Goal: Communication & Community: Answer question/provide support

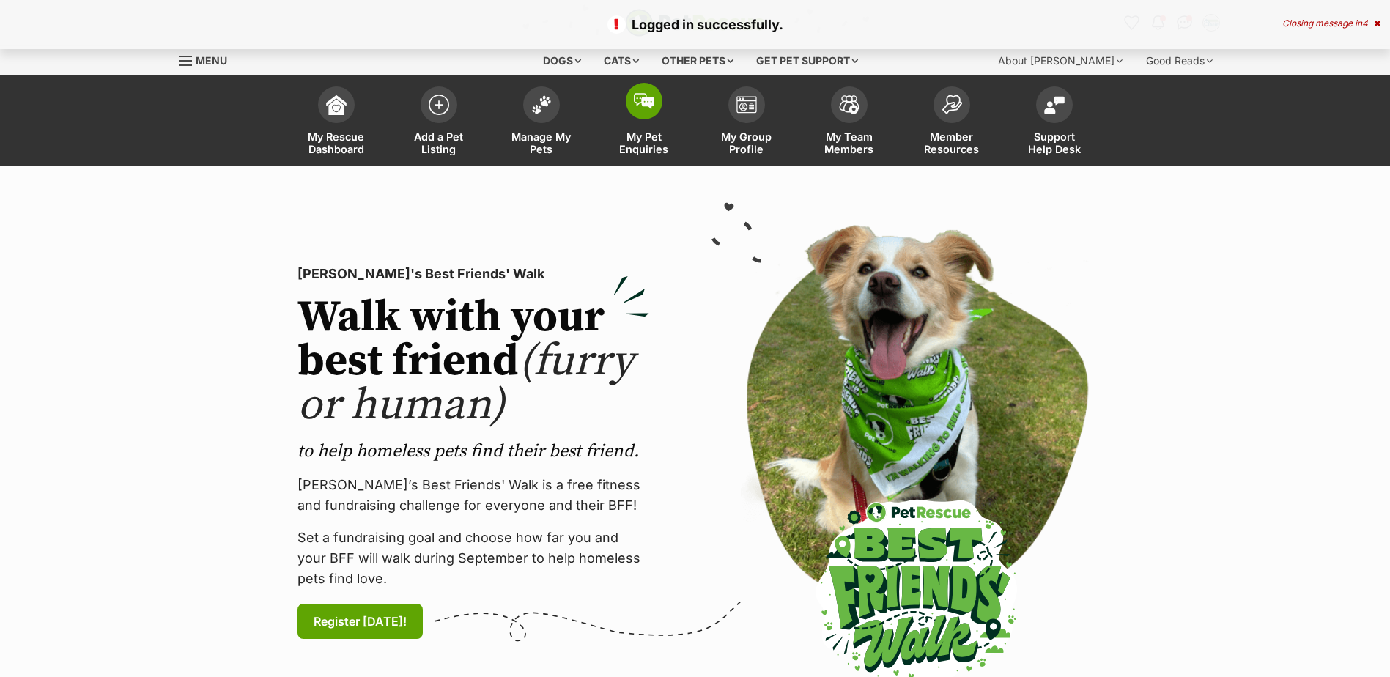
click at [645, 144] on span "My Pet Enquiries" at bounding box center [644, 142] width 66 height 25
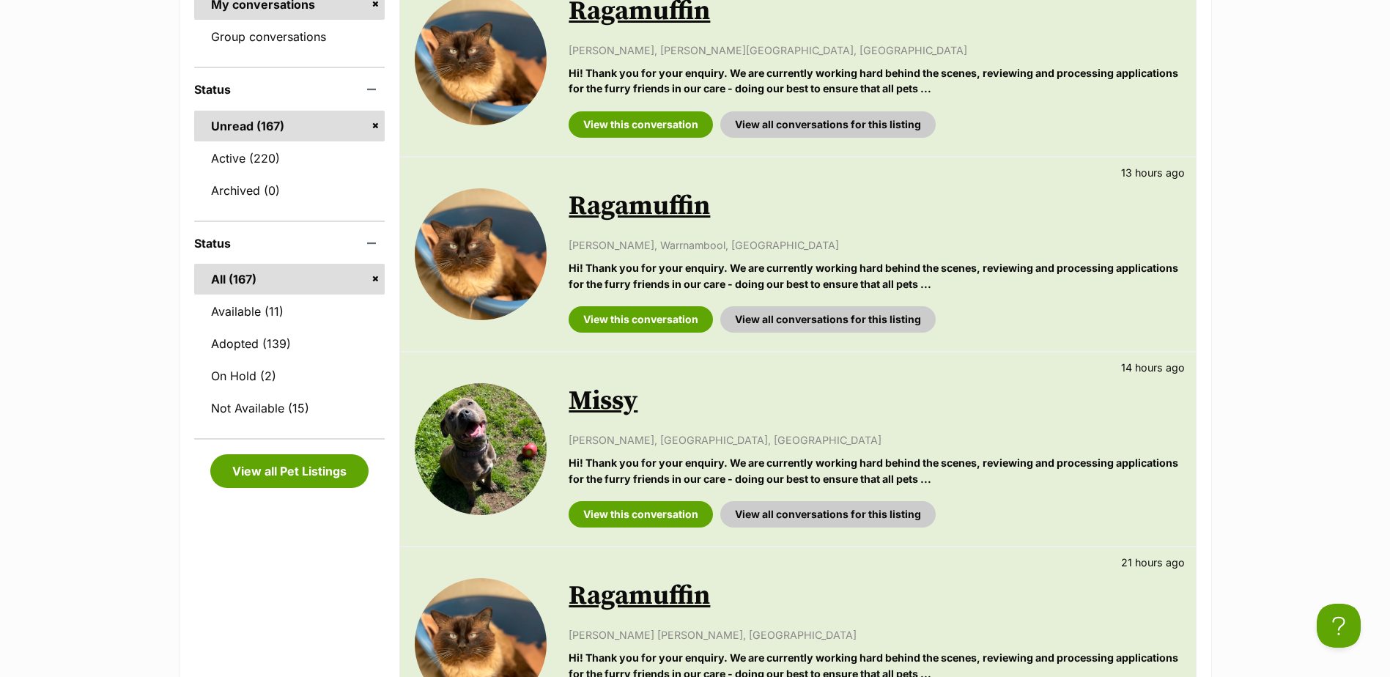
scroll to position [366, 0]
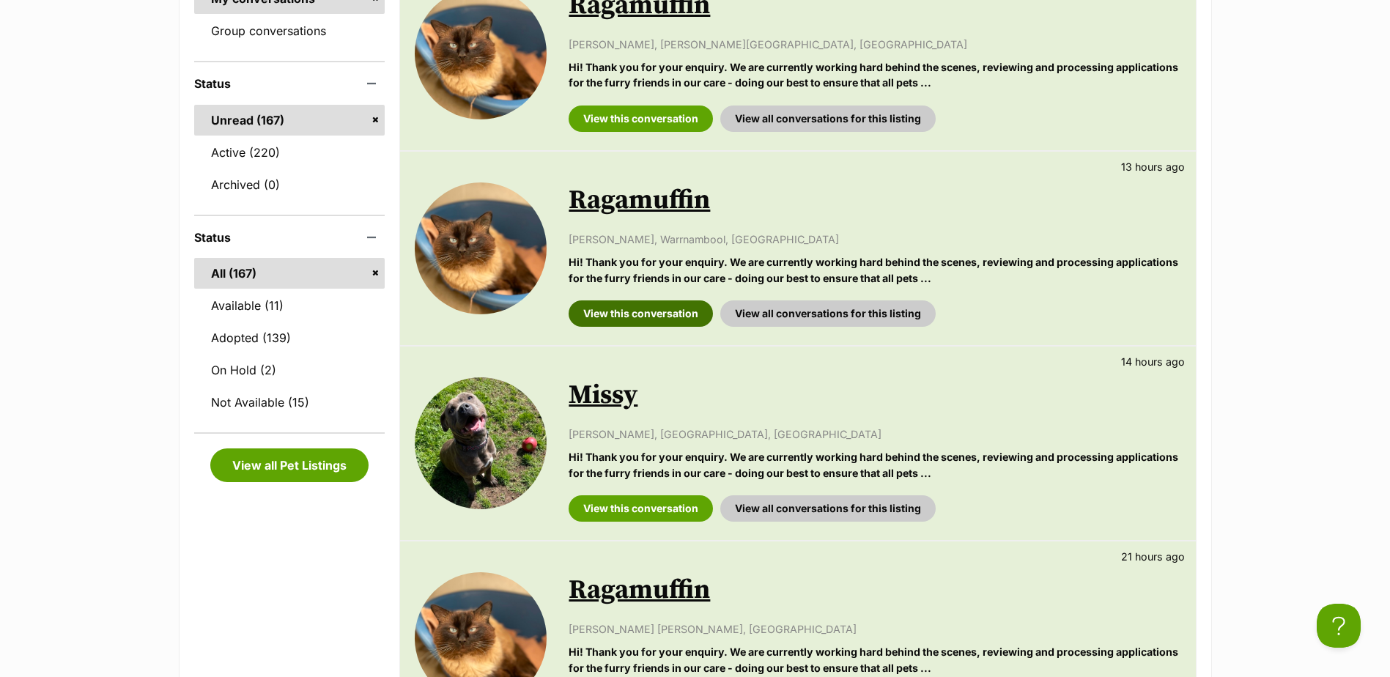
click at [664, 318] on link "View this conversation" at bounding box center [641, 313] width 144 height 26
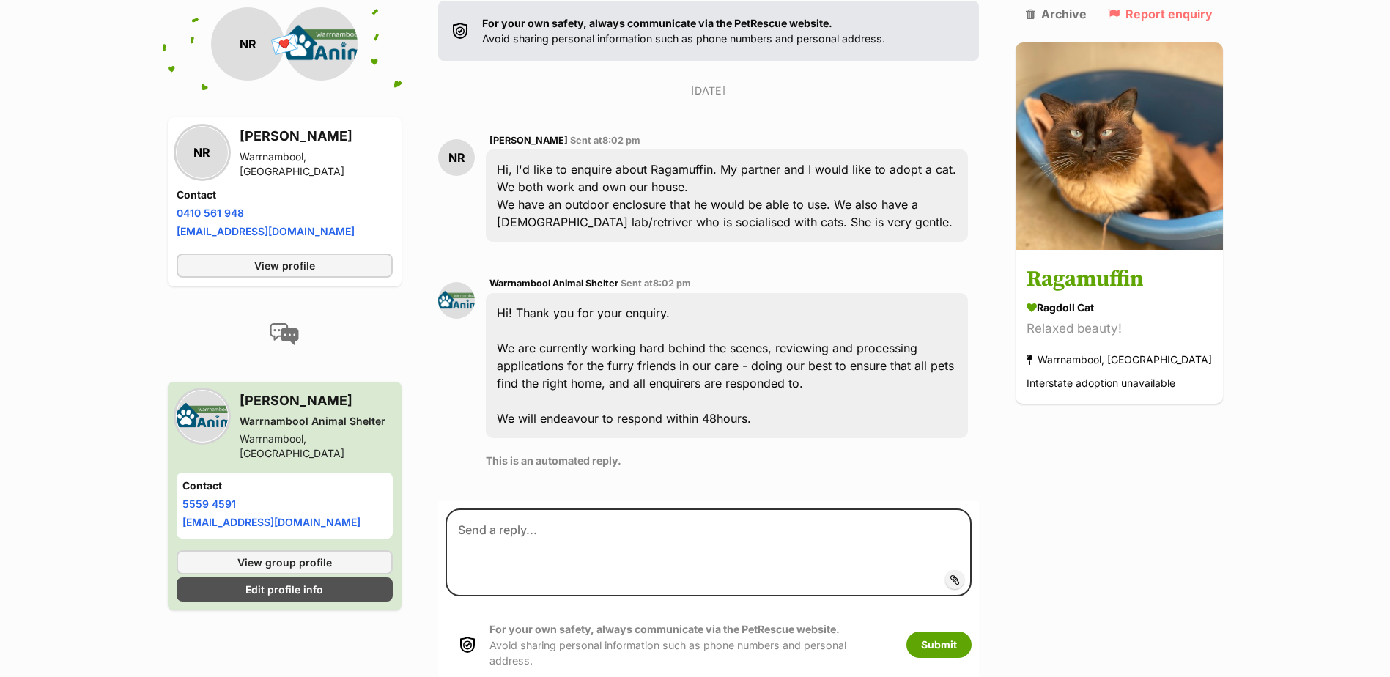
scroll to position [319, 0]
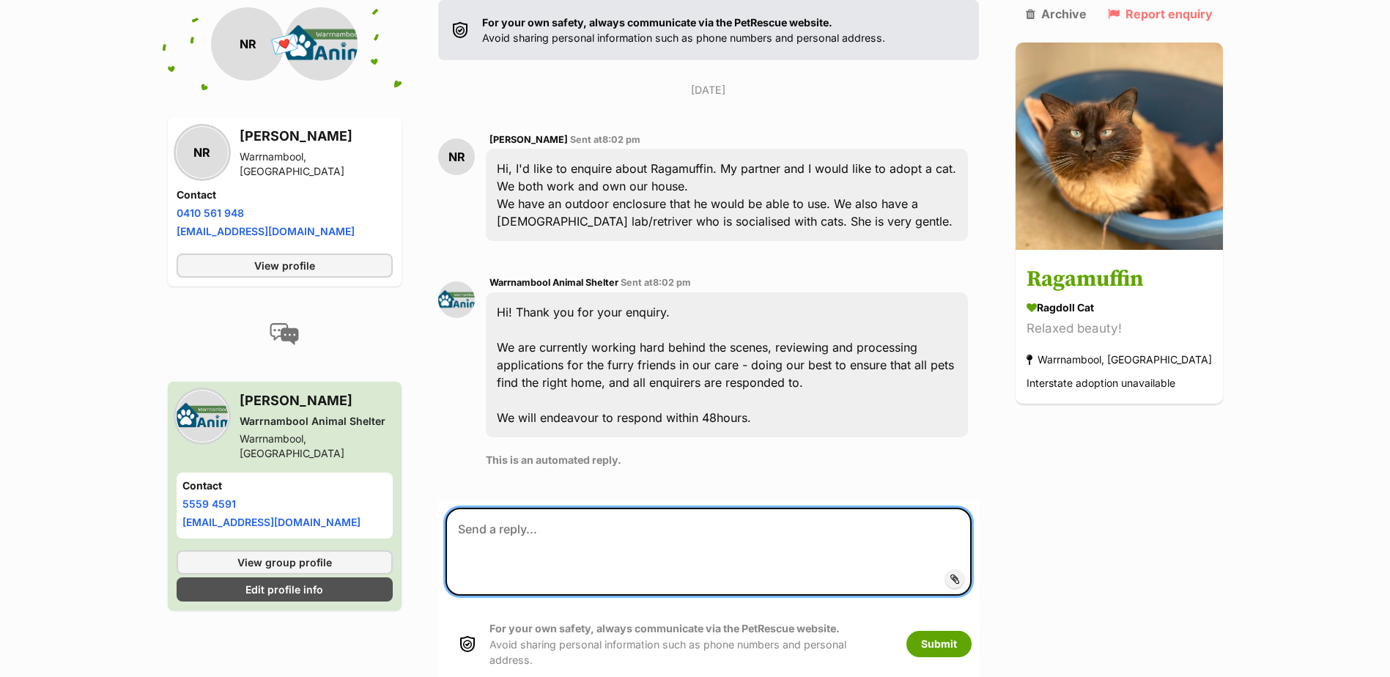
click at [656, 508] on textarea at bounding box center [707, 552] width 525 height 88
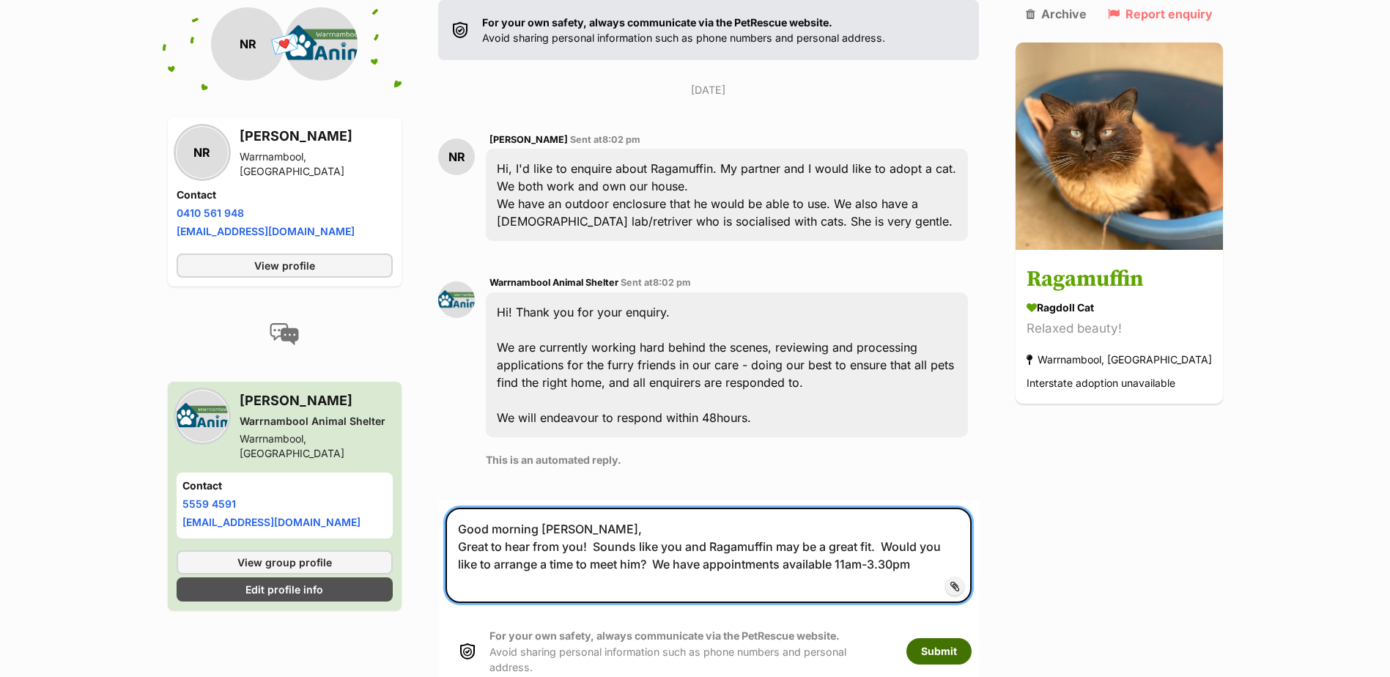
type textarea "Good morning Natalie, Great to hear from you! Sounds like you and Ragamuffin ma…"
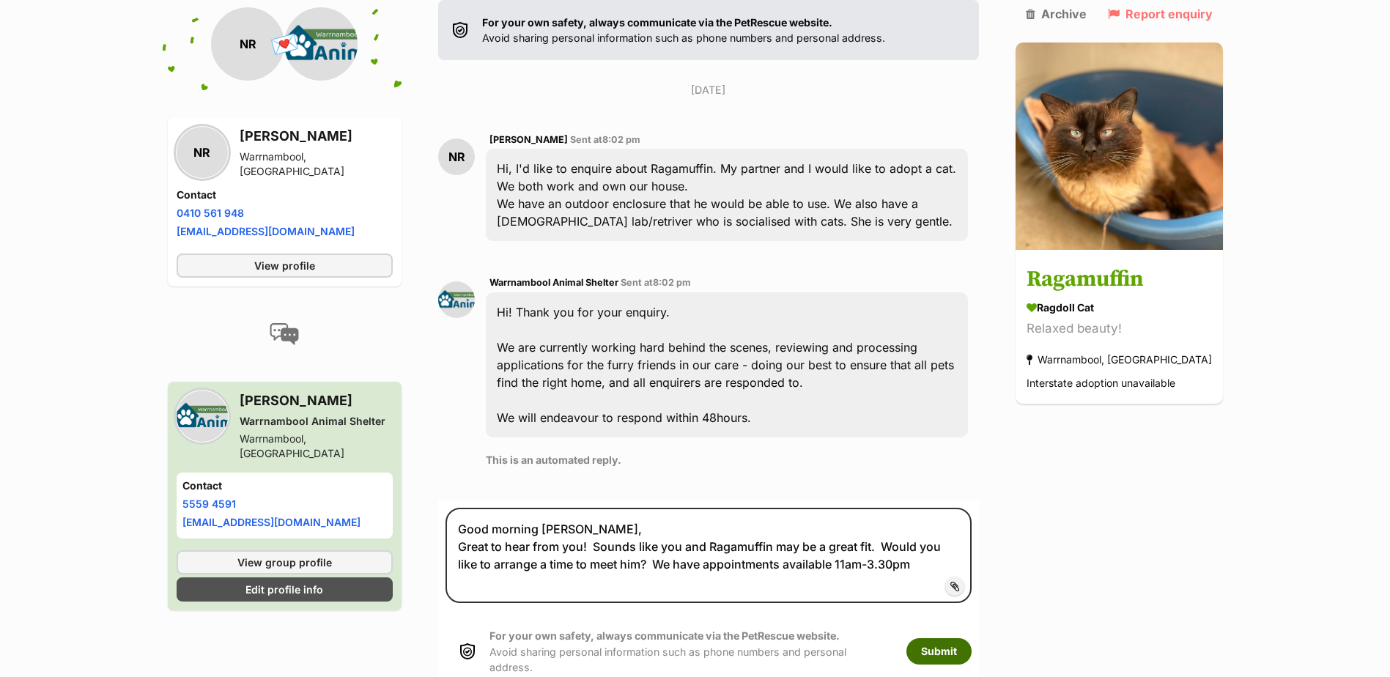
click at [961, 638] on button "Submit" at bounding box center [938, 651] width 65 height 26
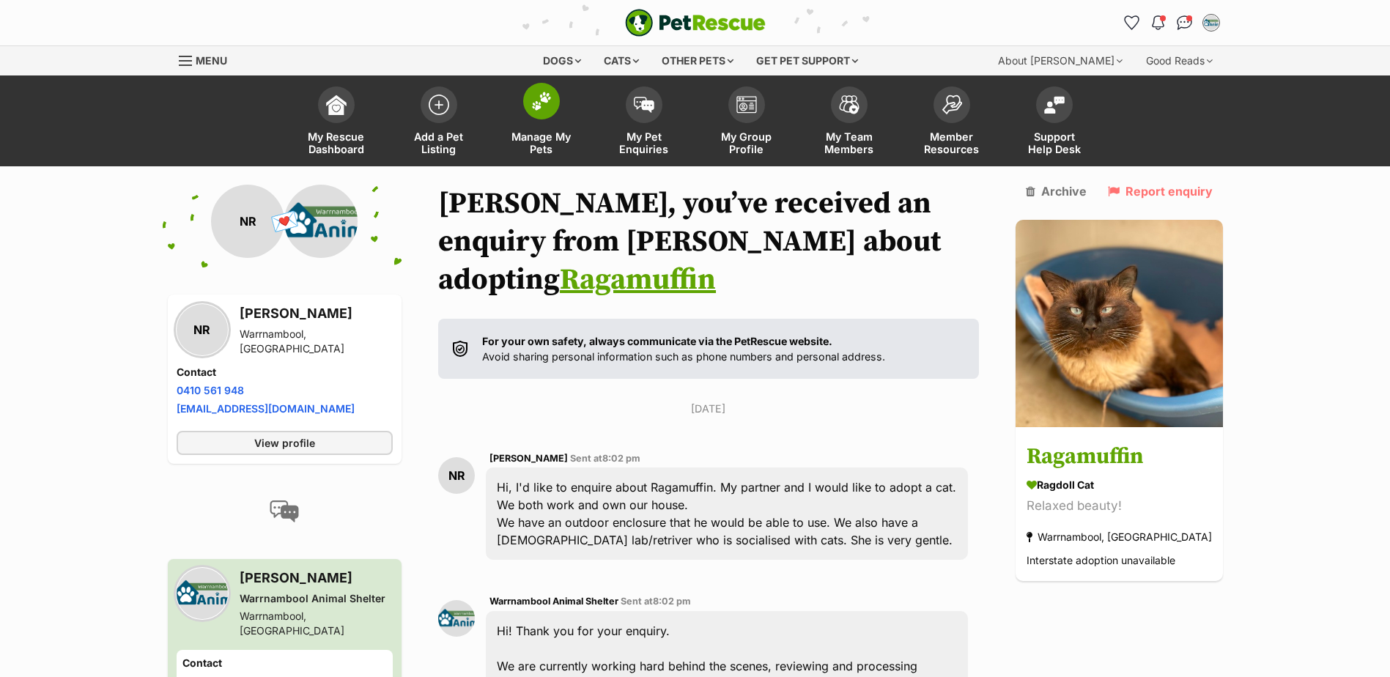
click at [549, 135] on span "Manage My Pets" at bounding box center [541, 142] width 66 height 25
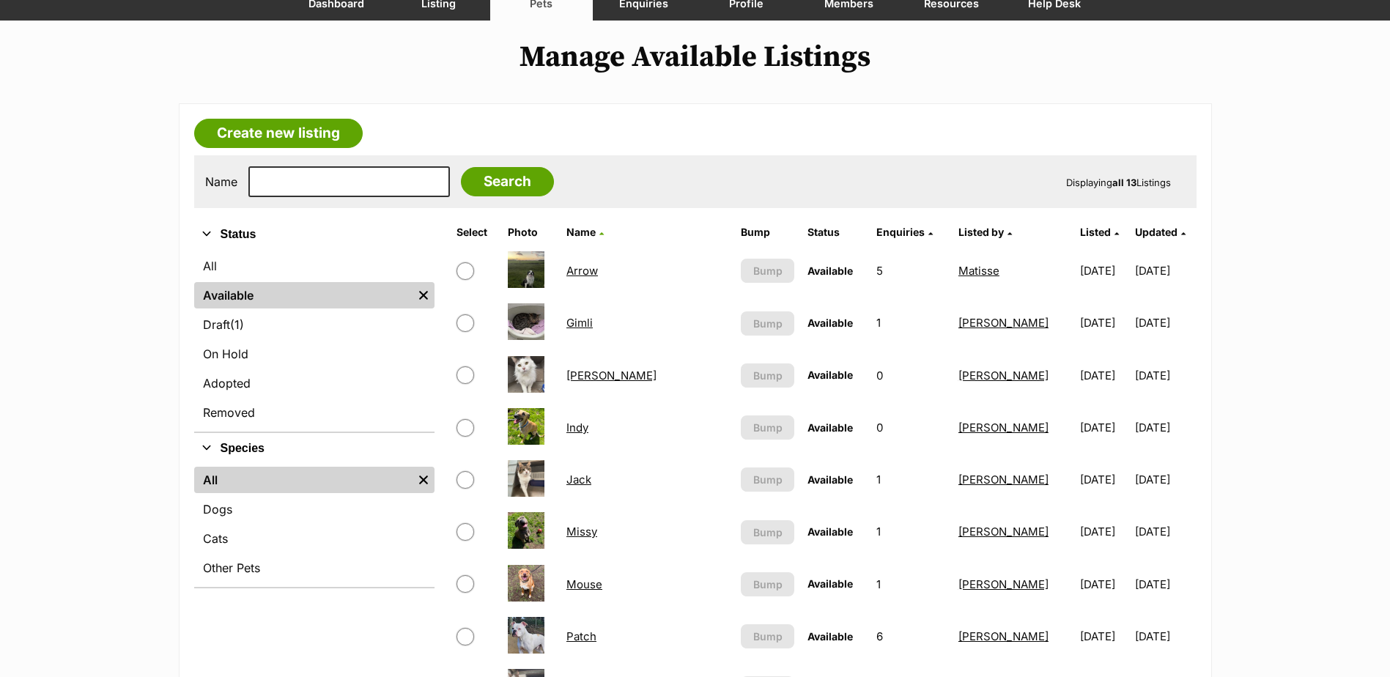
scroll to position [147, 0]
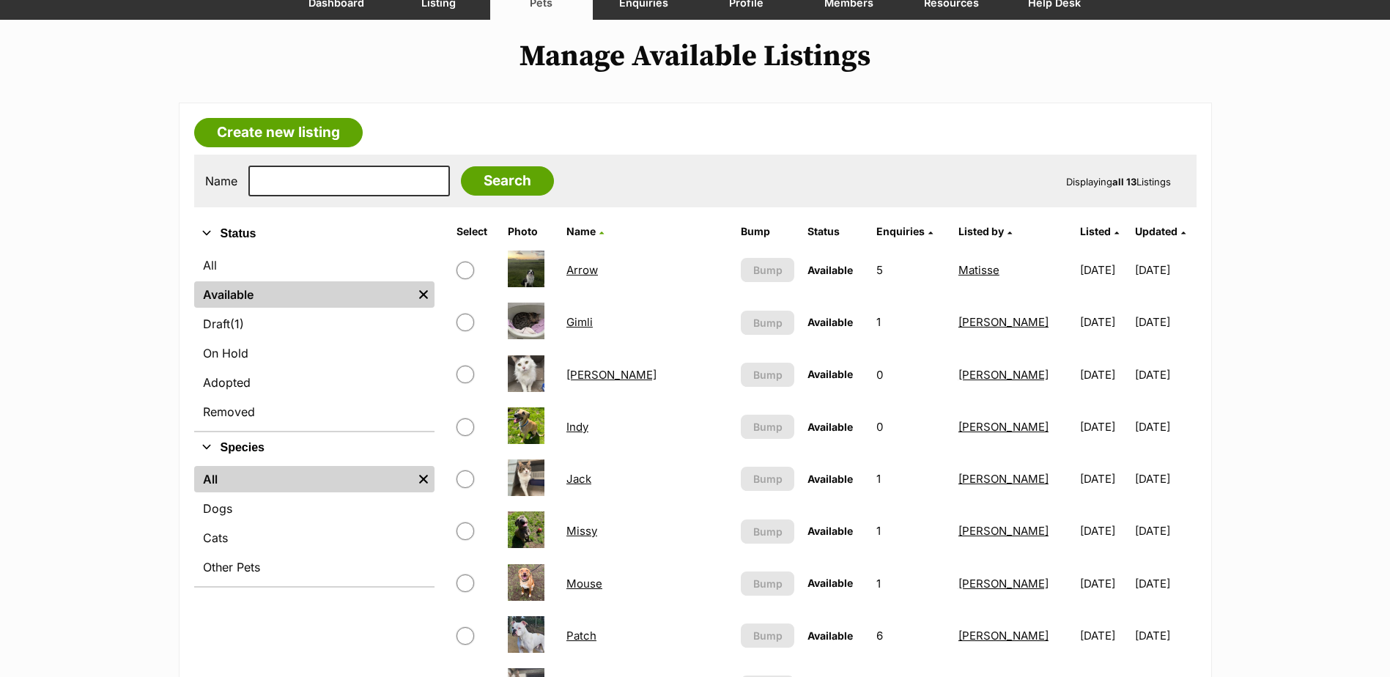
click at [585, 268] on link "Arrow" at bounding box center [582, 270] width 32 height 14
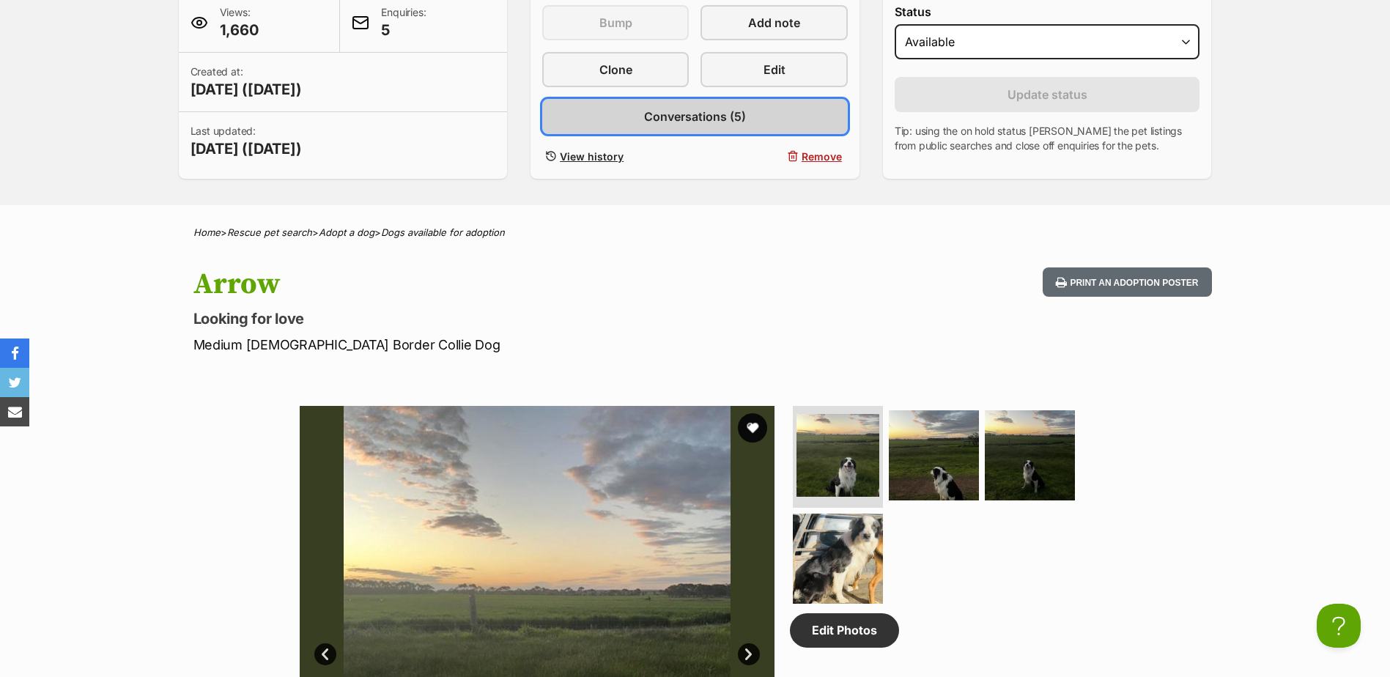
click at [710, 126] on link "Conversations (5)" at bounding box center [695, 116] width 306 height 35
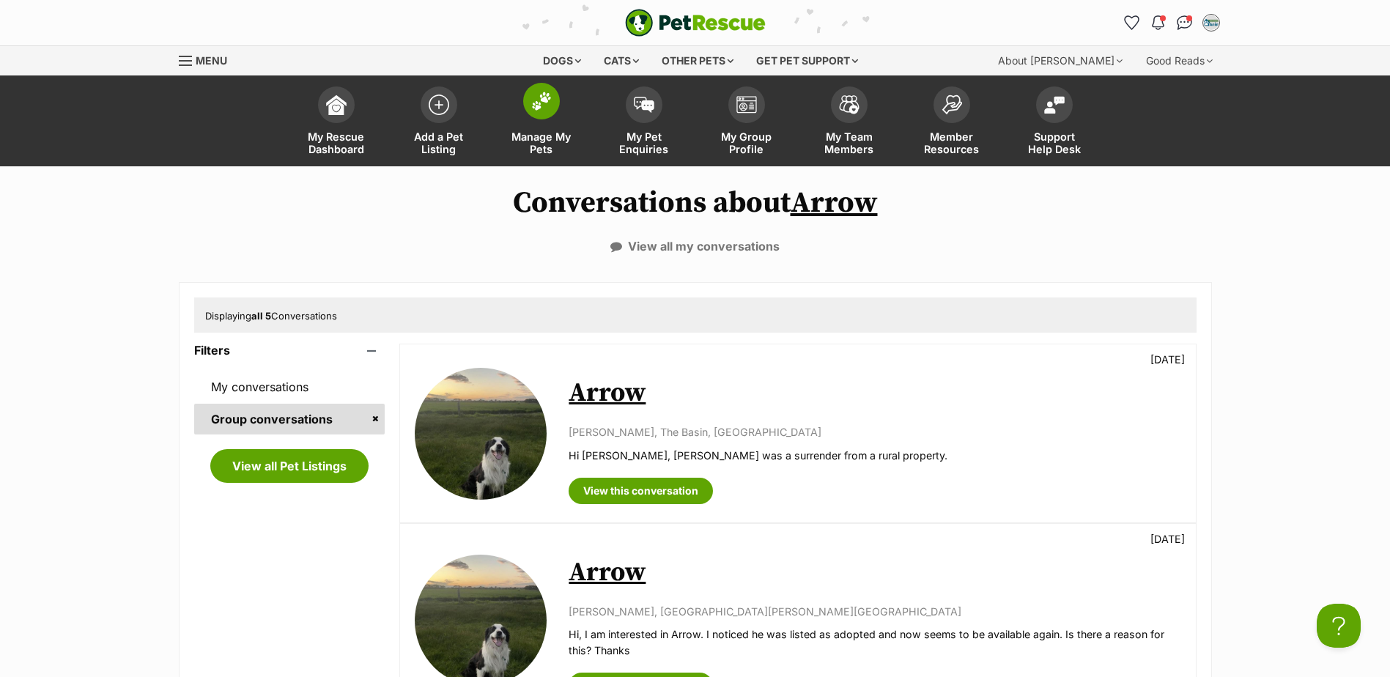
click at [554, 144] on span "Manage My Pets" at bounding box center [541, 142] width 66 height 25
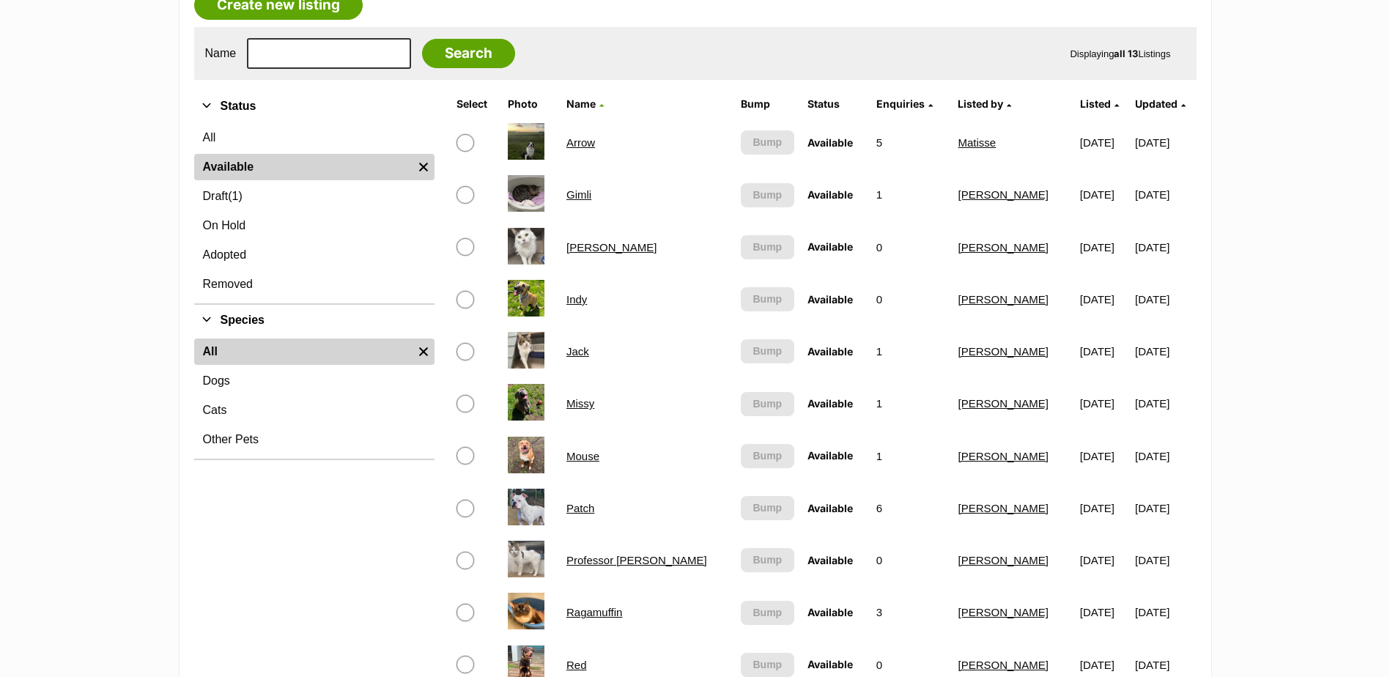
scroll to position [220, 0]
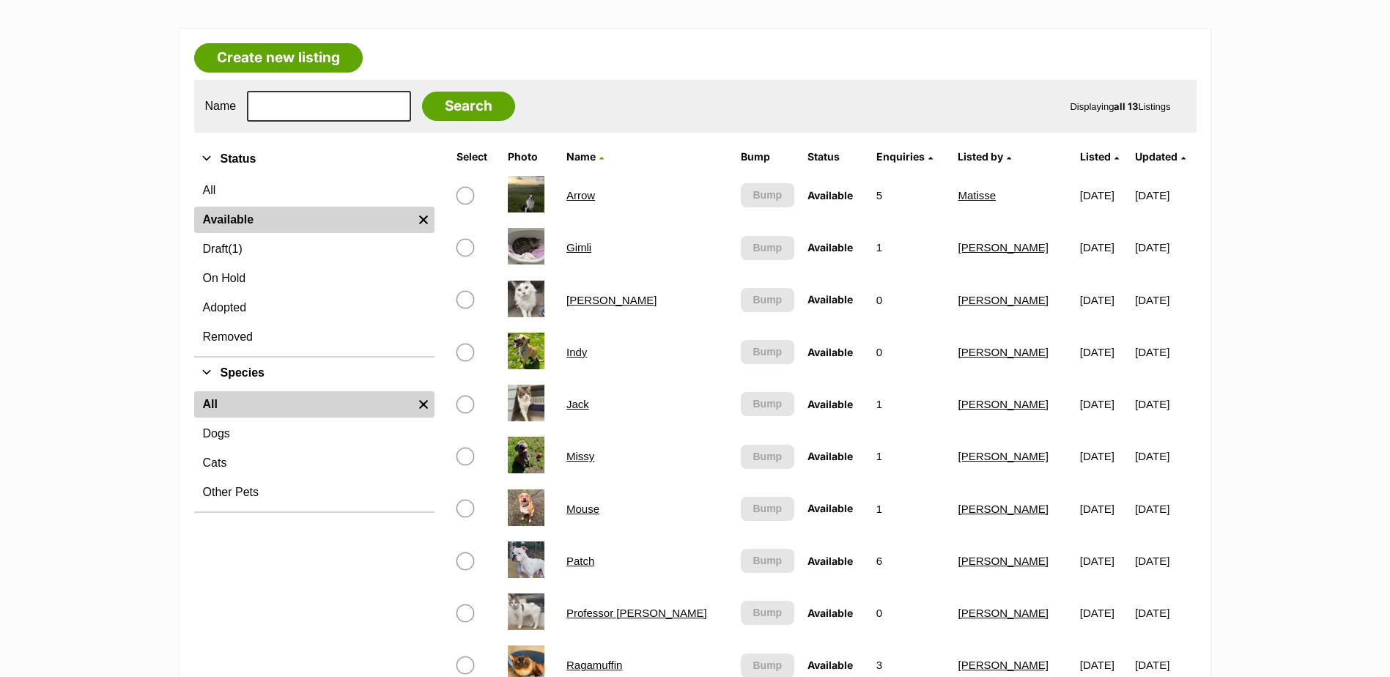
click at [594, 459] on link "Missy" at bounding box center [580, 456] width 28 height 12
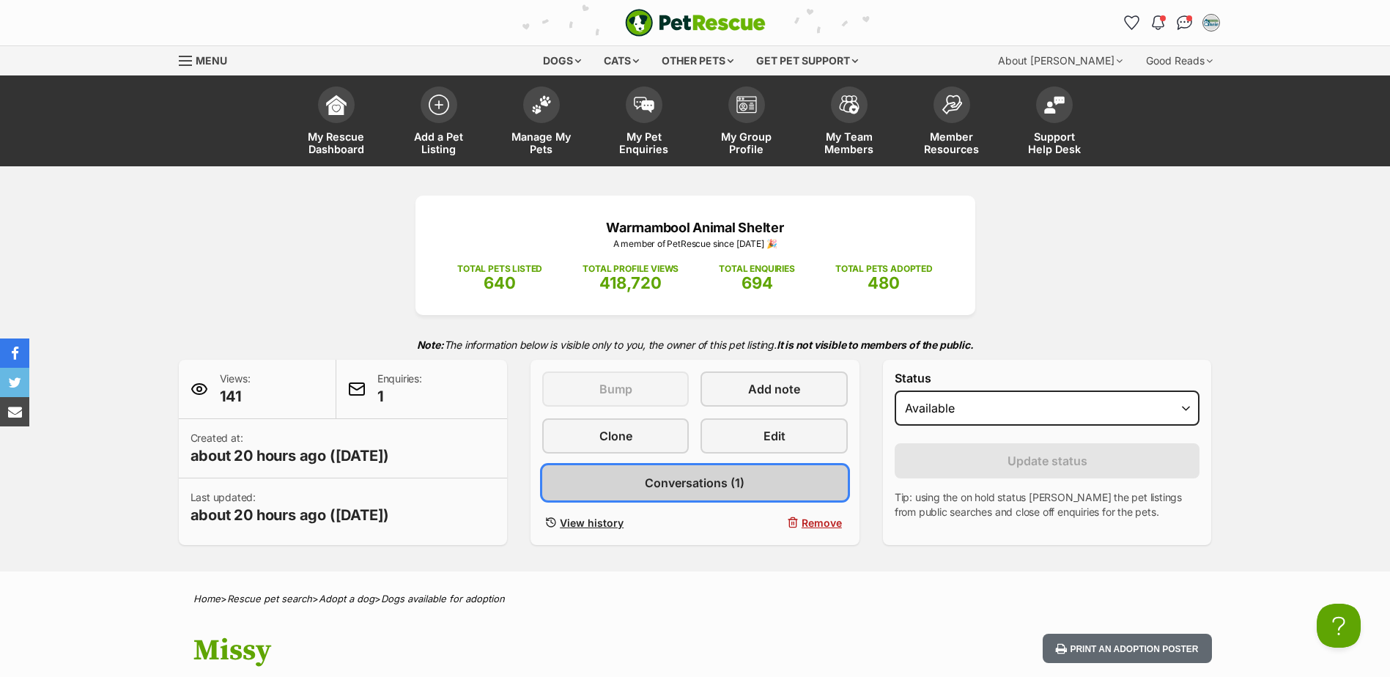
click at [710, 484] on span "Conversations (1)" at bounding box center [695, 483] width 100 height 18
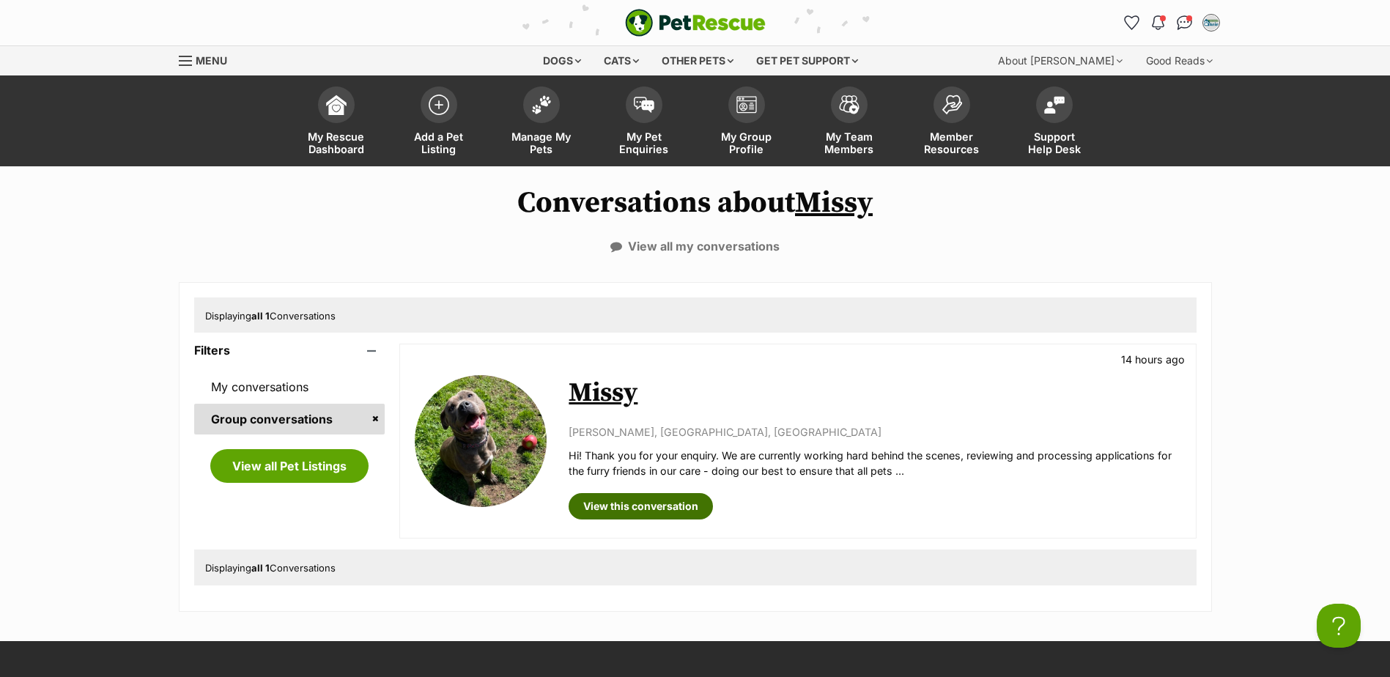
click at [646, 505] on link "View this conversation" at bounding box center [641, 506] width 144 height 26
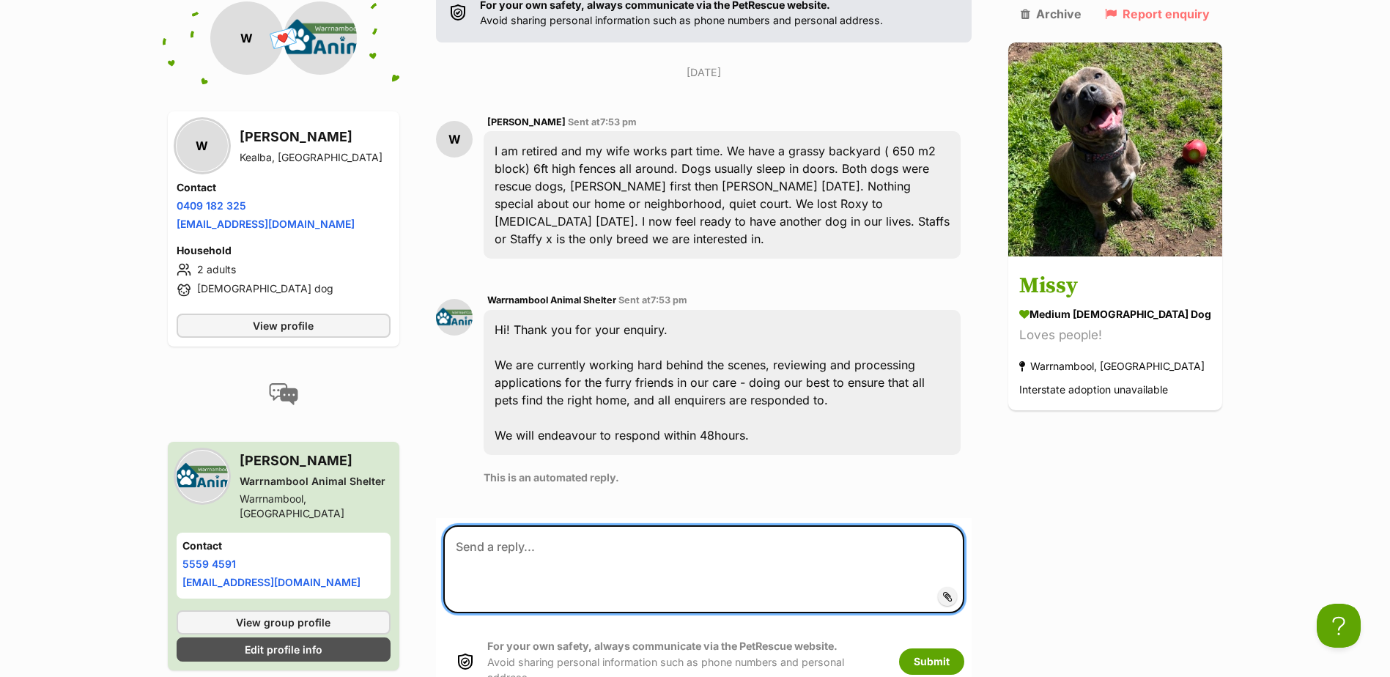
click at [620, 525] on textarea at bounding box center [703, 569] width 521 height 88
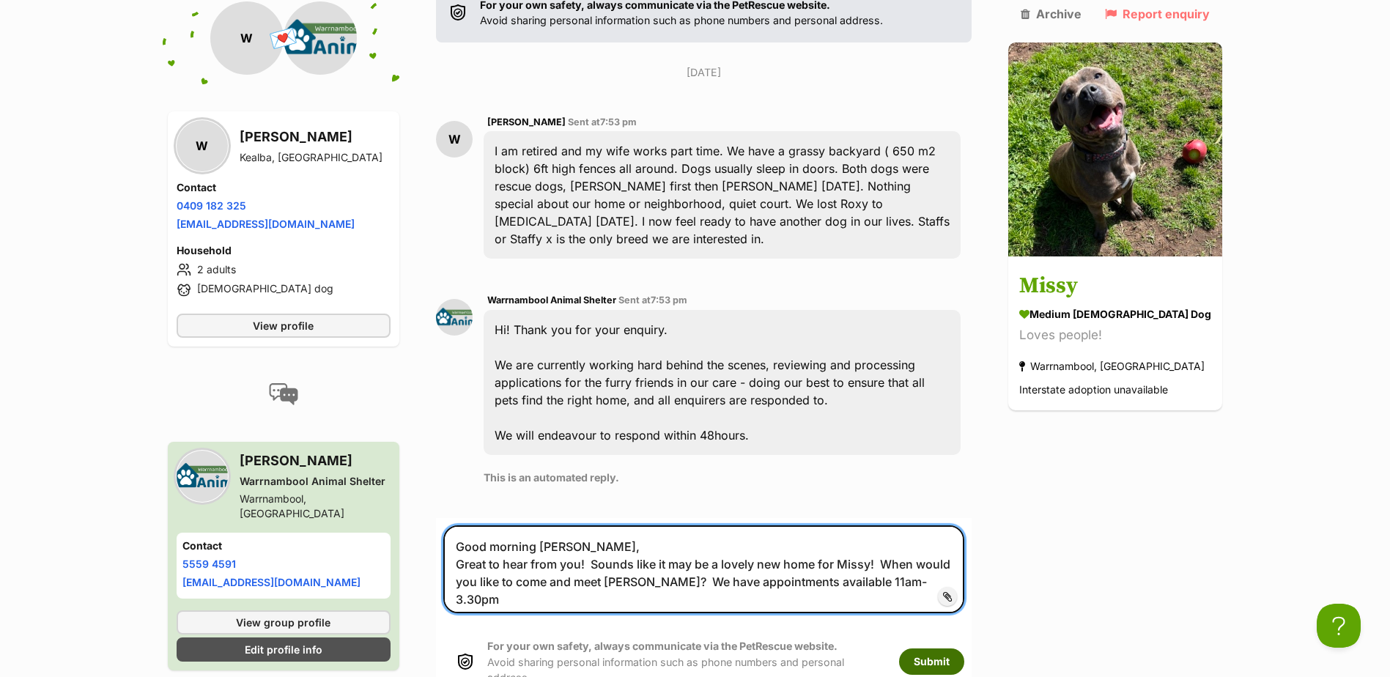
type textarea "Good morning William, Great to hear from you! Sounds like it may be a lovely ne…"
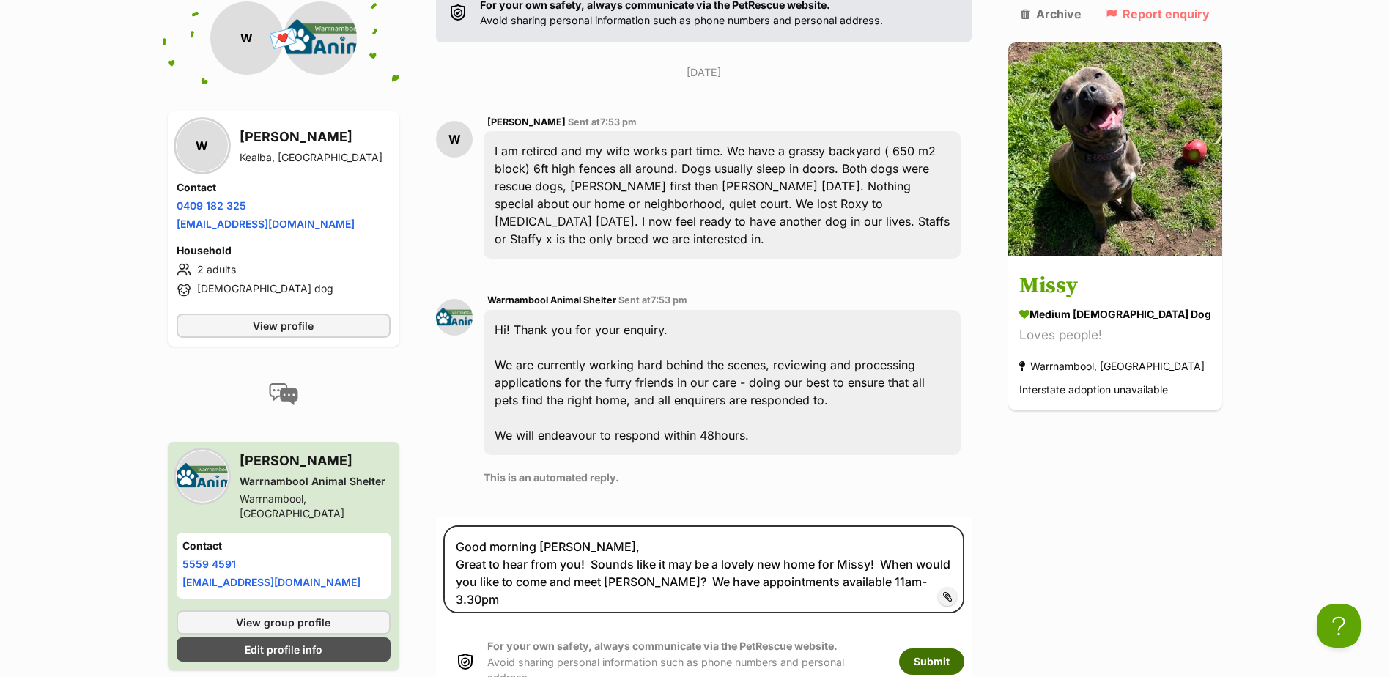
click at [961, 648] on button "Submit" at bounding box center [931, 661] width 65 height 26
